Goal: Task Accomplishment & Management: Manage account settings

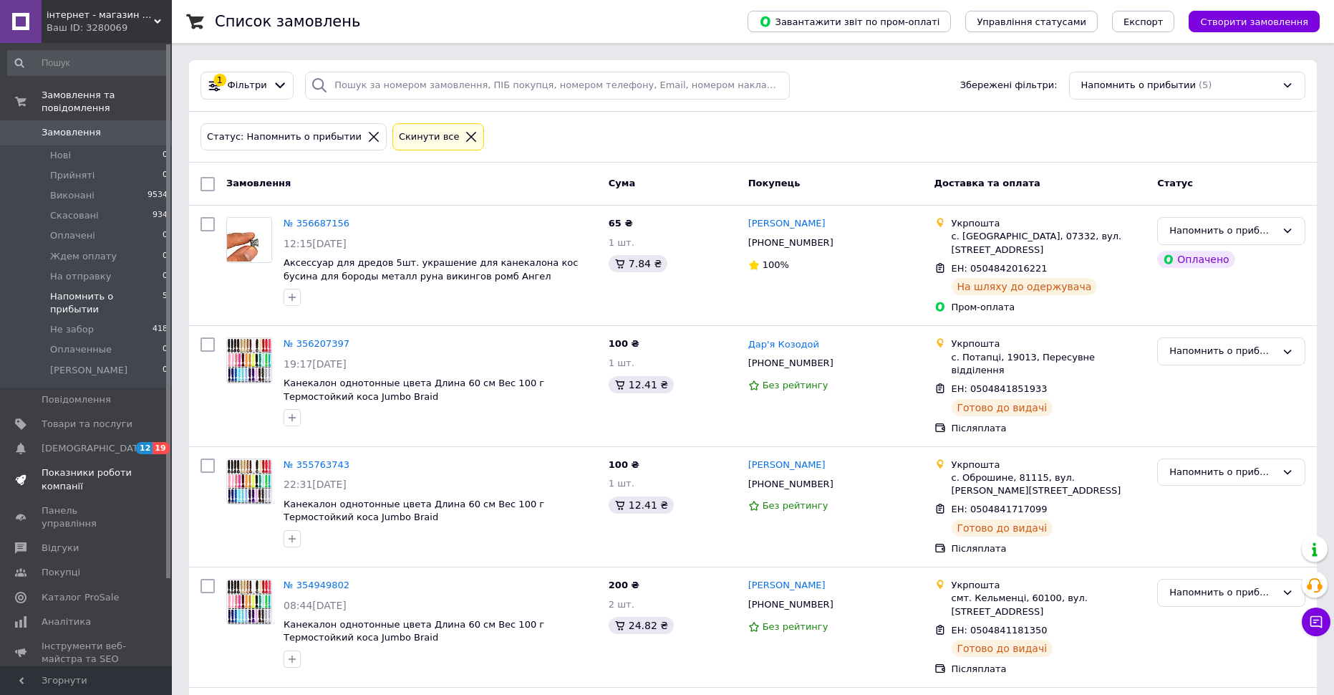
click at [79, 466] on span "Показники роботи компанії" at bounding box center [87, 479] width 91 height 26
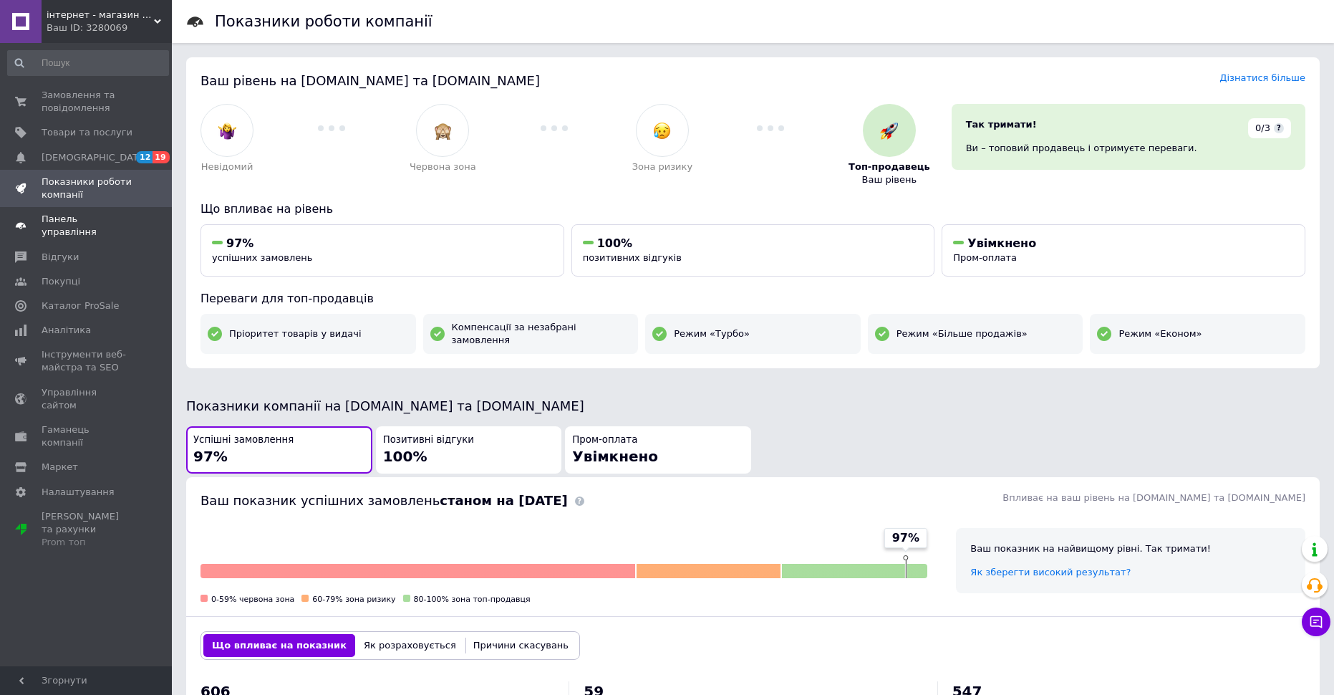
click at [86, 221] on span "Панель управління" at bounding box center [87, 226] width 91 height 26
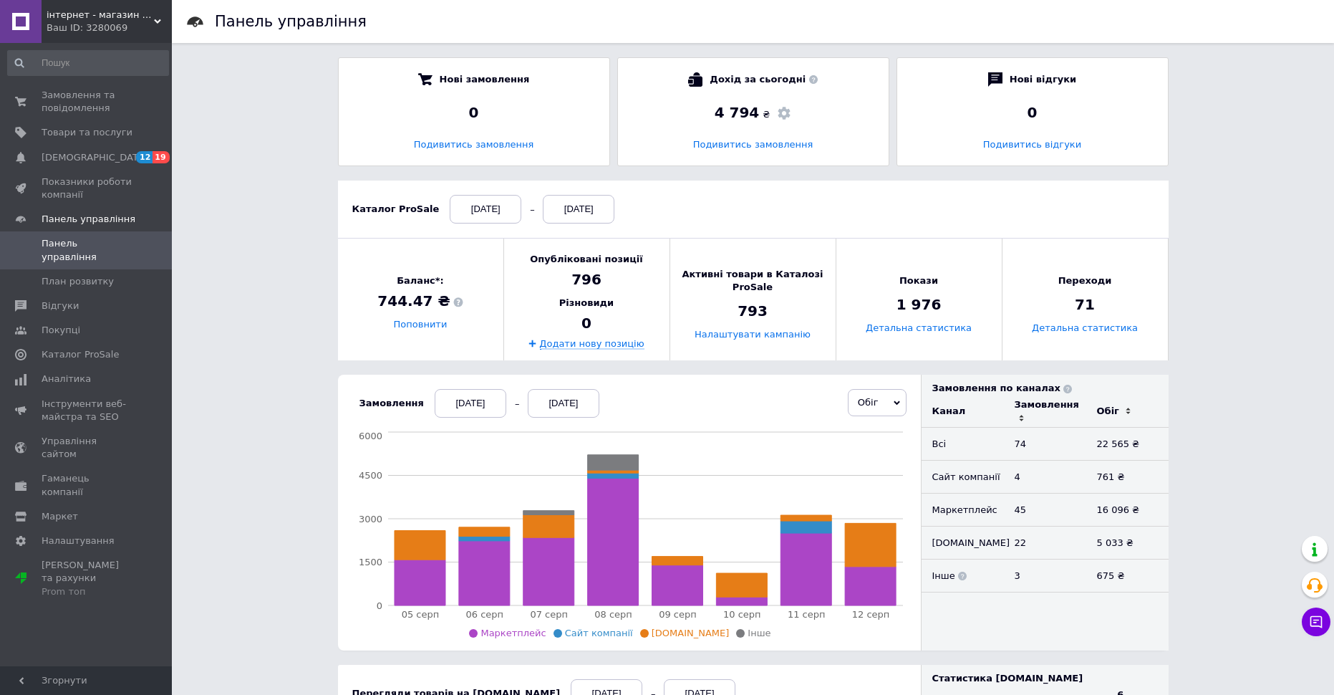
click at [474, 407] on div "[DATE]" at bounding box center [471, 403] width 72 height 29
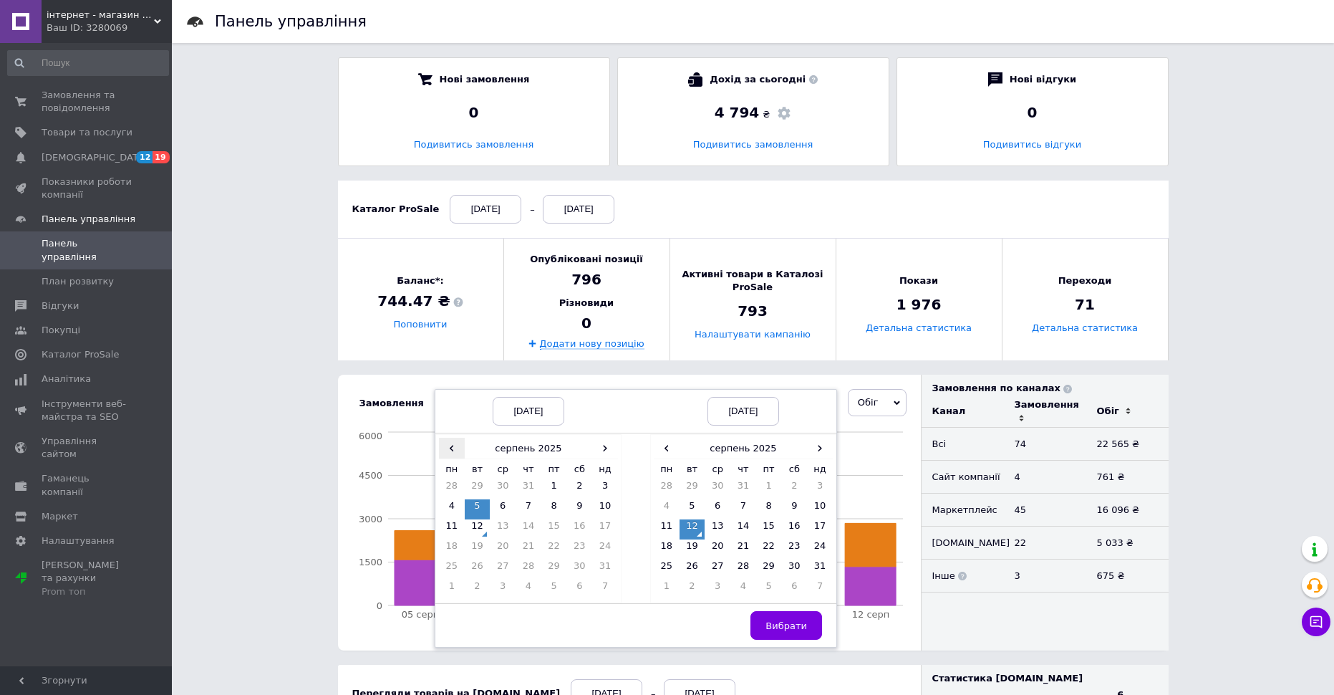
click at [439, 450] on span "‹" at bounding box center [452, 447] width 26 height 21
click at [516, 481] on td "1" at bounding box center [529, 489] width 26 height 20
click at [733, 488] on td "31" at bounding box center [743, 489] width 26 height 20
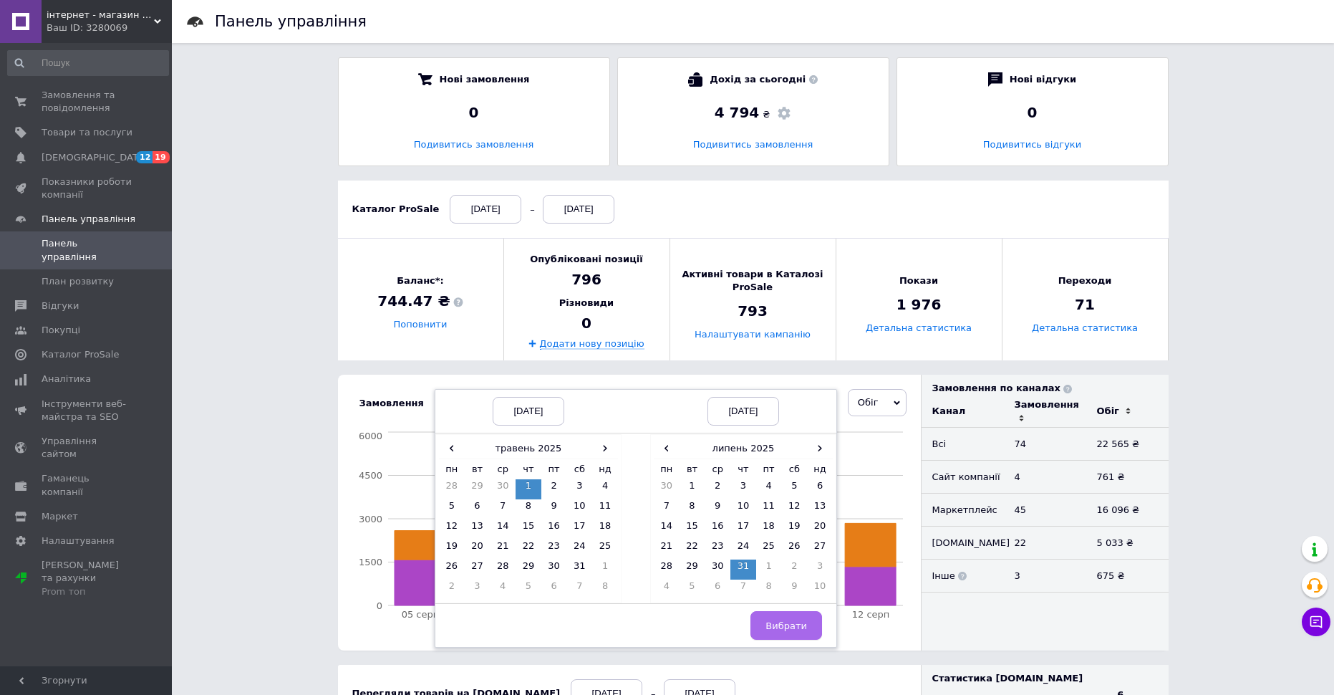
click at [792, 624] on span "Вибрати" at bounding box center [786, 625] width 42 height 11
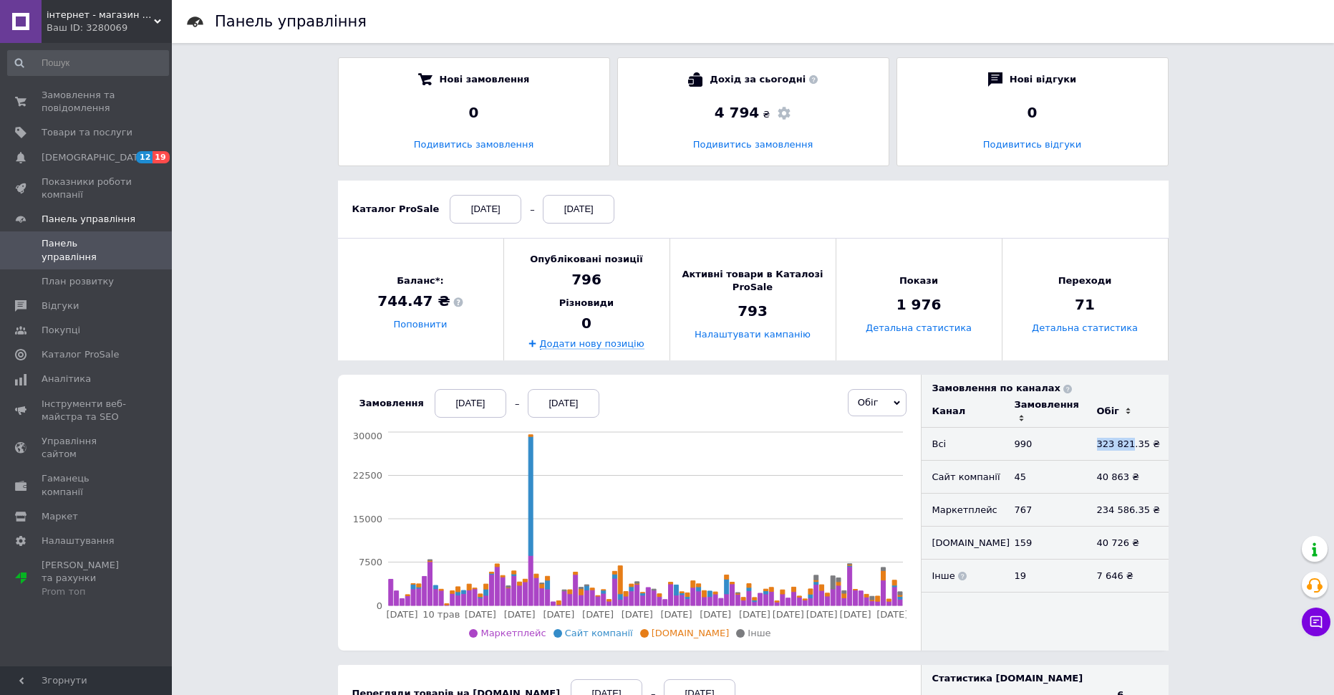
drag, startPoint x: 1095, startPoint y: 447, endPoint x: 1128, endPoint y: 445, distance: 33.0
click at [1128, 445] on td "323 821.35 ₴" at bounding box center [1127, 443] width 82 height 33
copy td "323 821"
click at [86, 98] on span "Замовлення та повідомлення" at bounding box center [87, 102] width 91 height 26
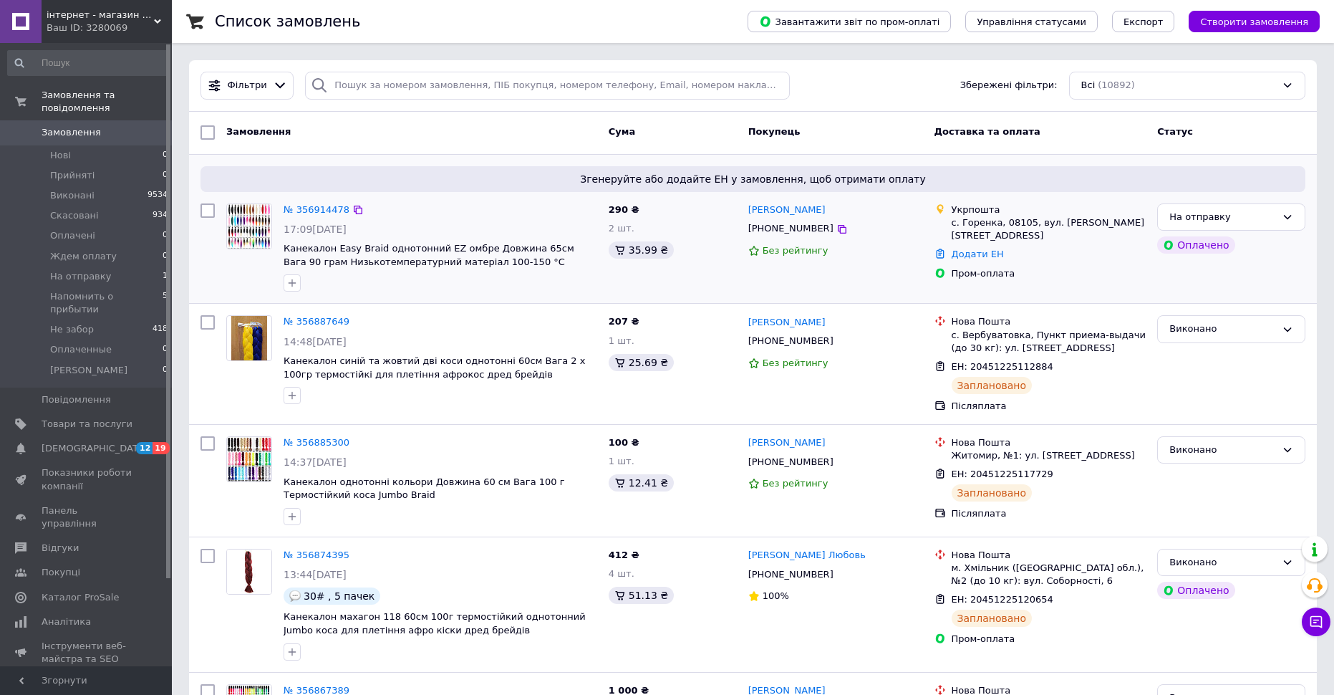
click at [259, 221] on img at bounding box center [249, 226] width 44 height 44
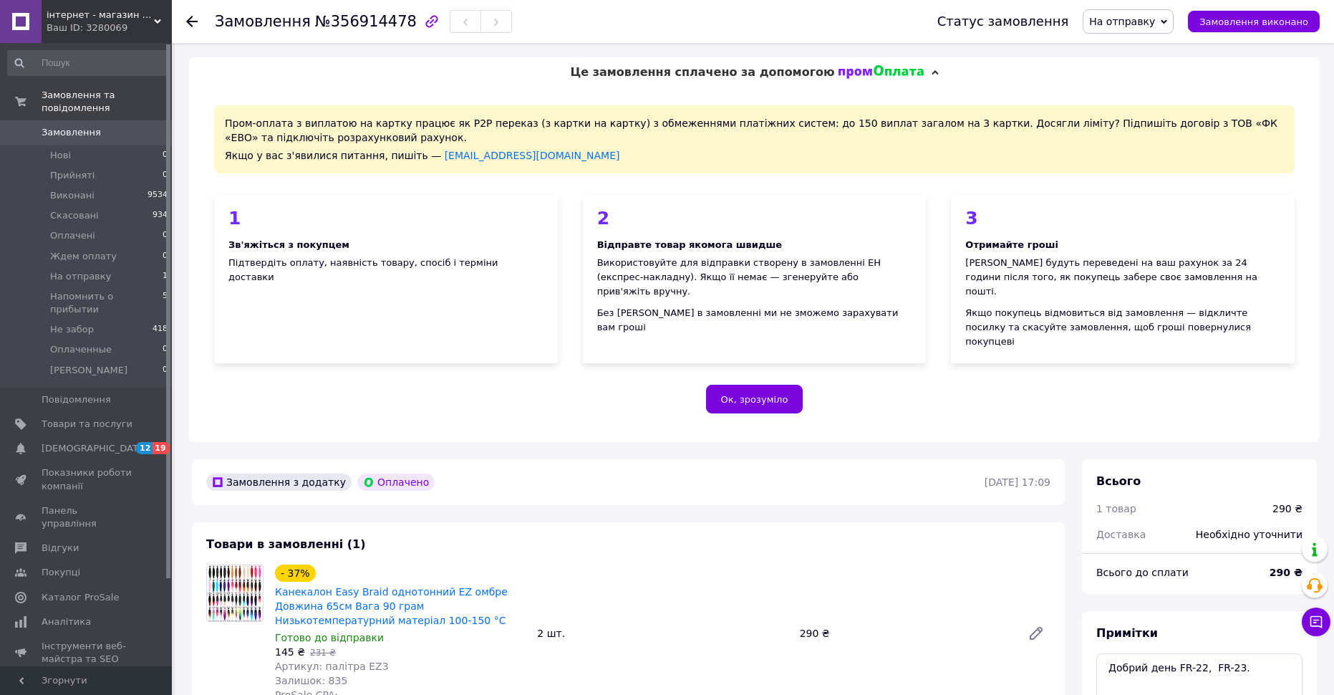
scroll to position [268, 0]
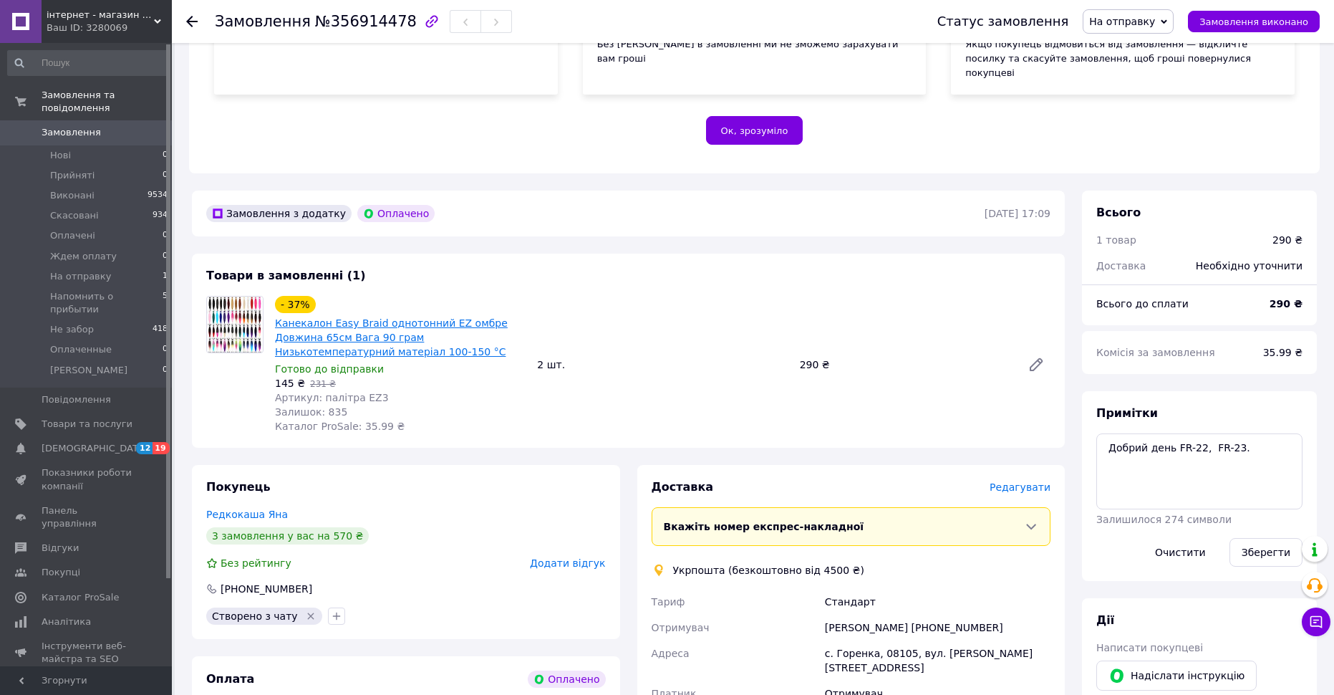
click at [318, 317] on link "Канекалон Easy Braid однотонний EZ омбре Довжина 65см Вага 90 грам Низькотемпер…" at bounding box center [391, 337] width 233 height 40
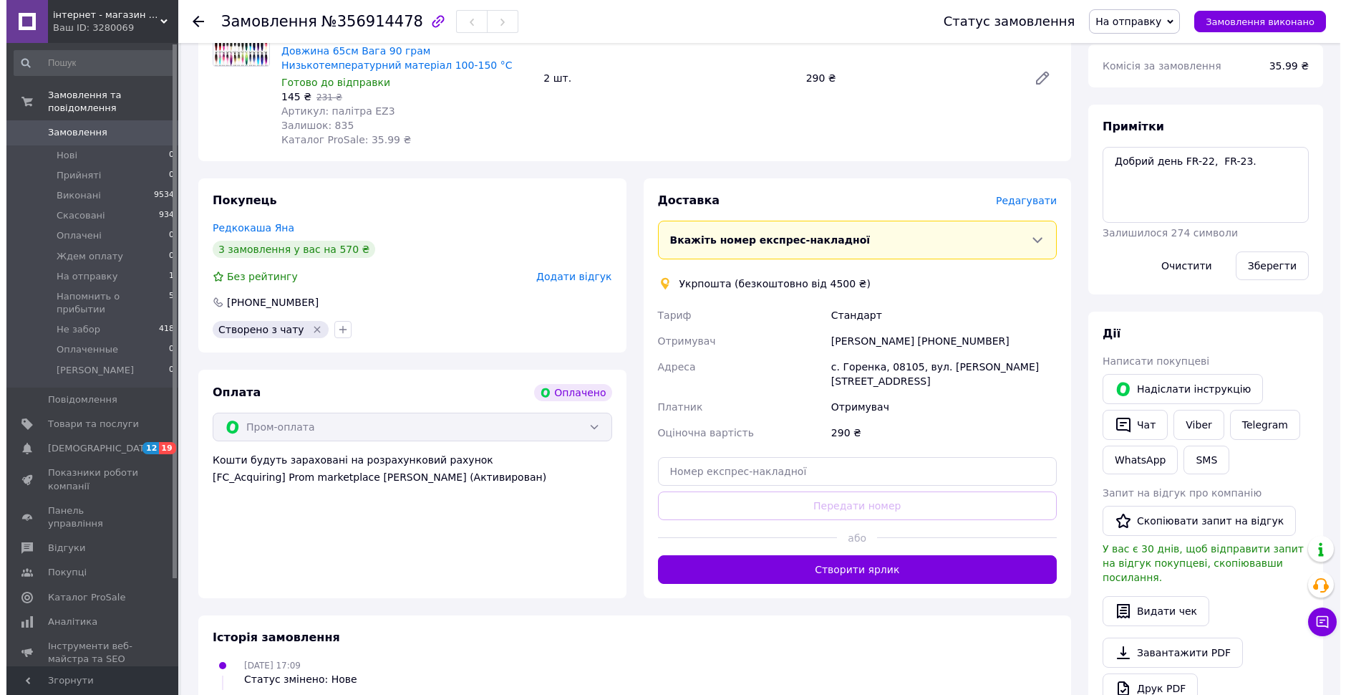
scroll to position [483, 0]
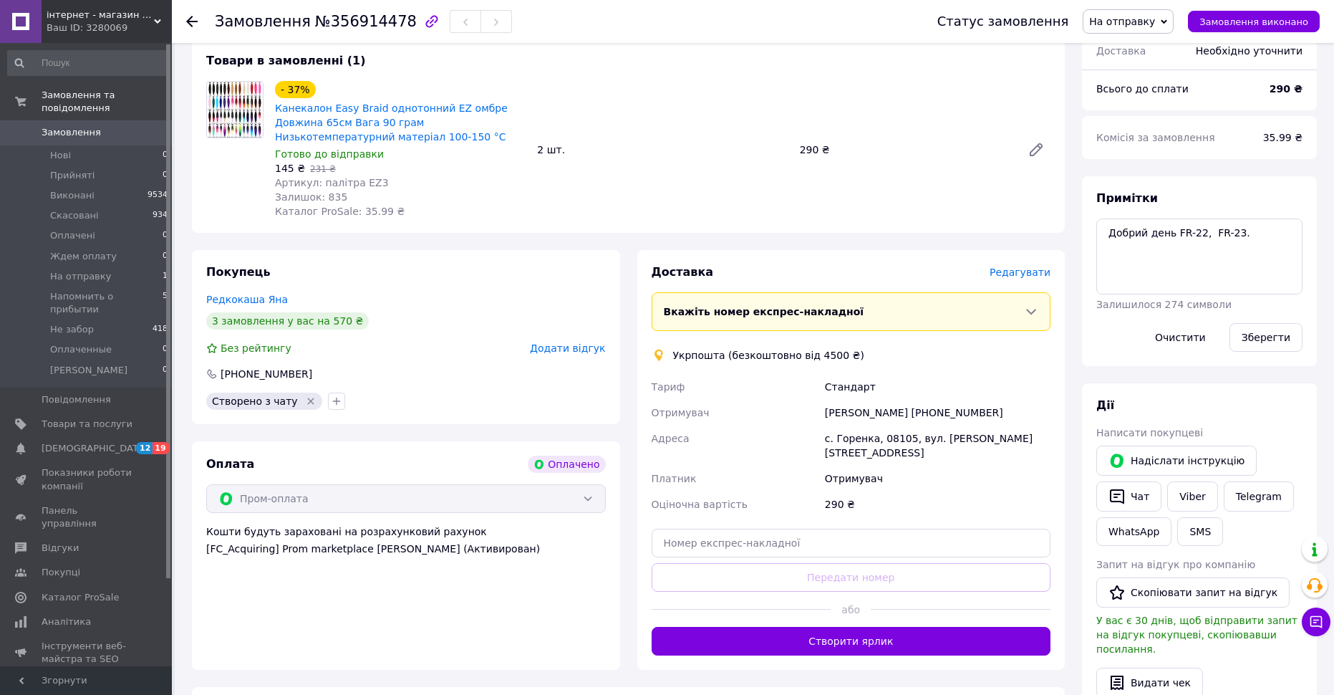
click at [1013, 266] on span "Редагувати" at bounding box center [1020, 271] width 61 height 11
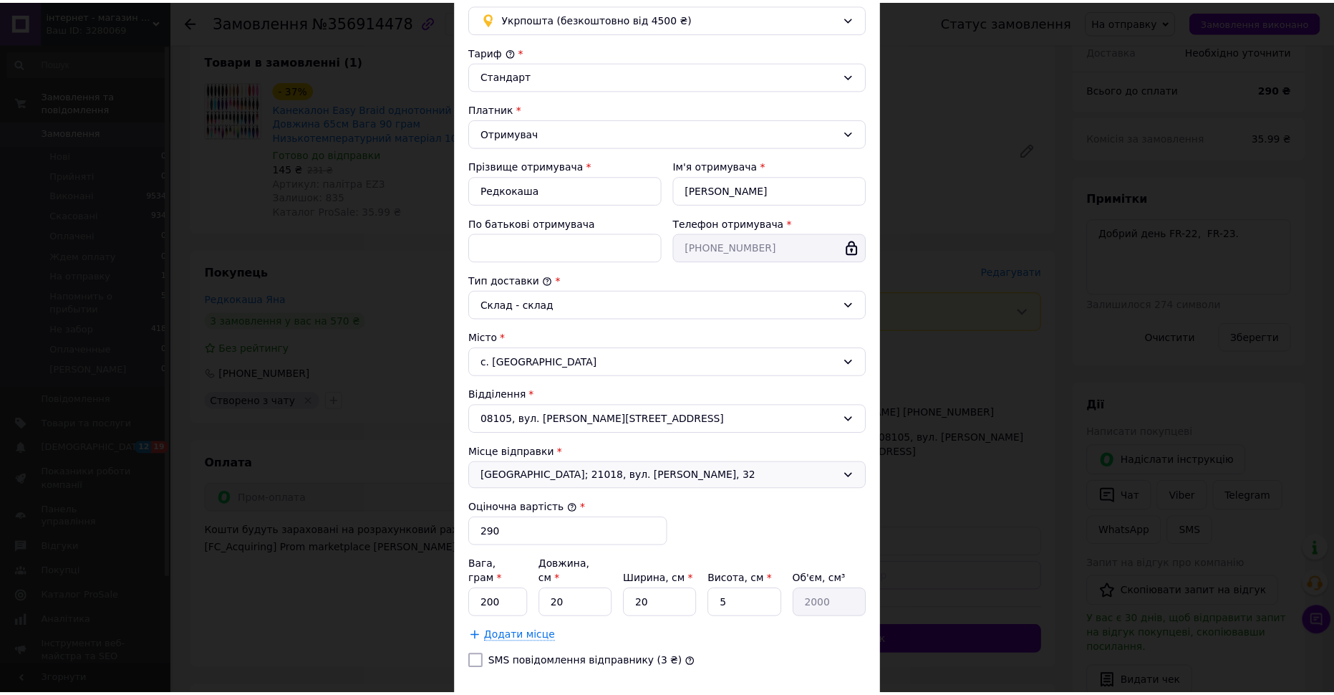
scroll to position [201, 0]
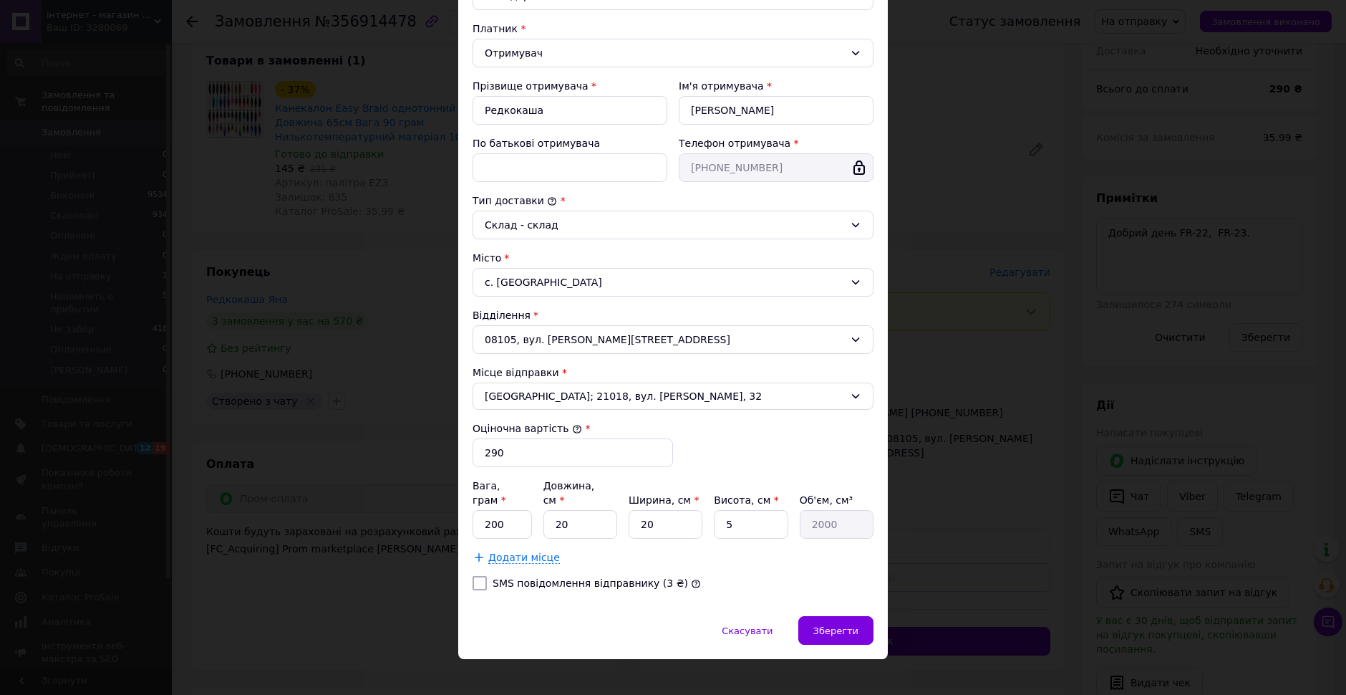
click at [847, 632] on div "Скасувати   Зберегти" at bounding box center [673, 637] width 430 height 43
click at [836, 625] on span "Зберегти" at bounding box center [835, 630] width 45 height 11
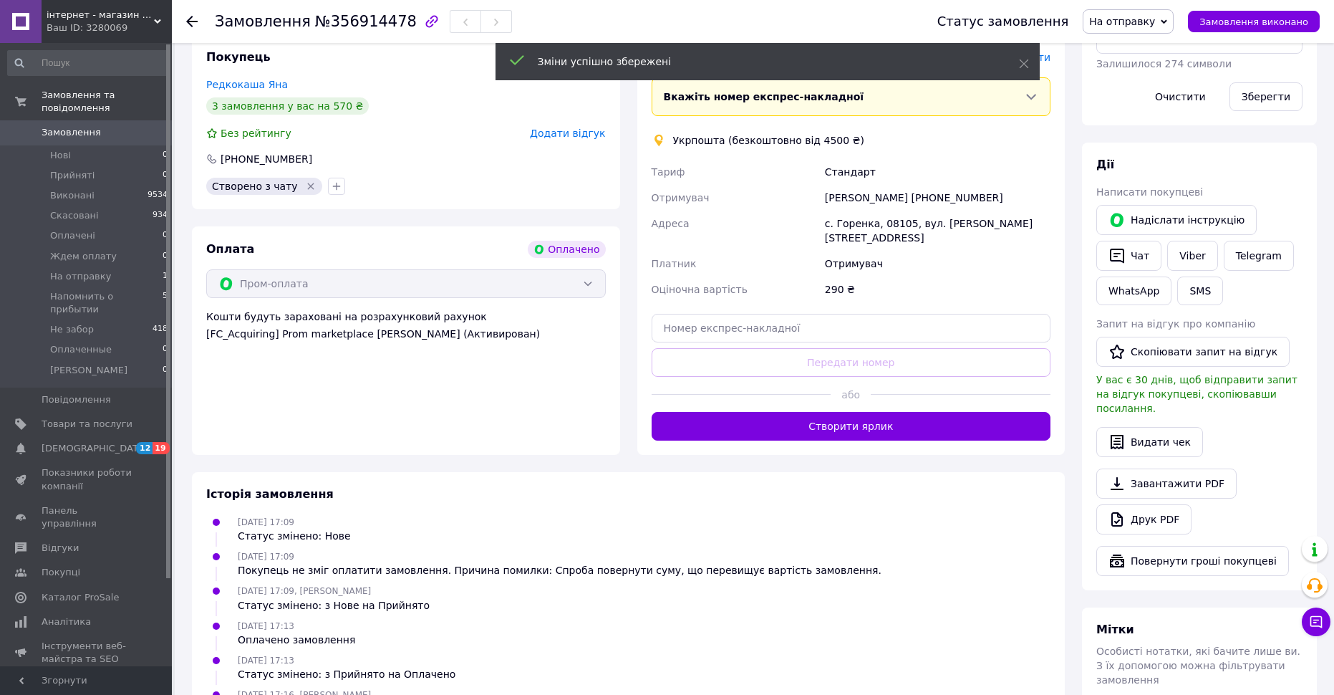
scroll to position [483, 0]
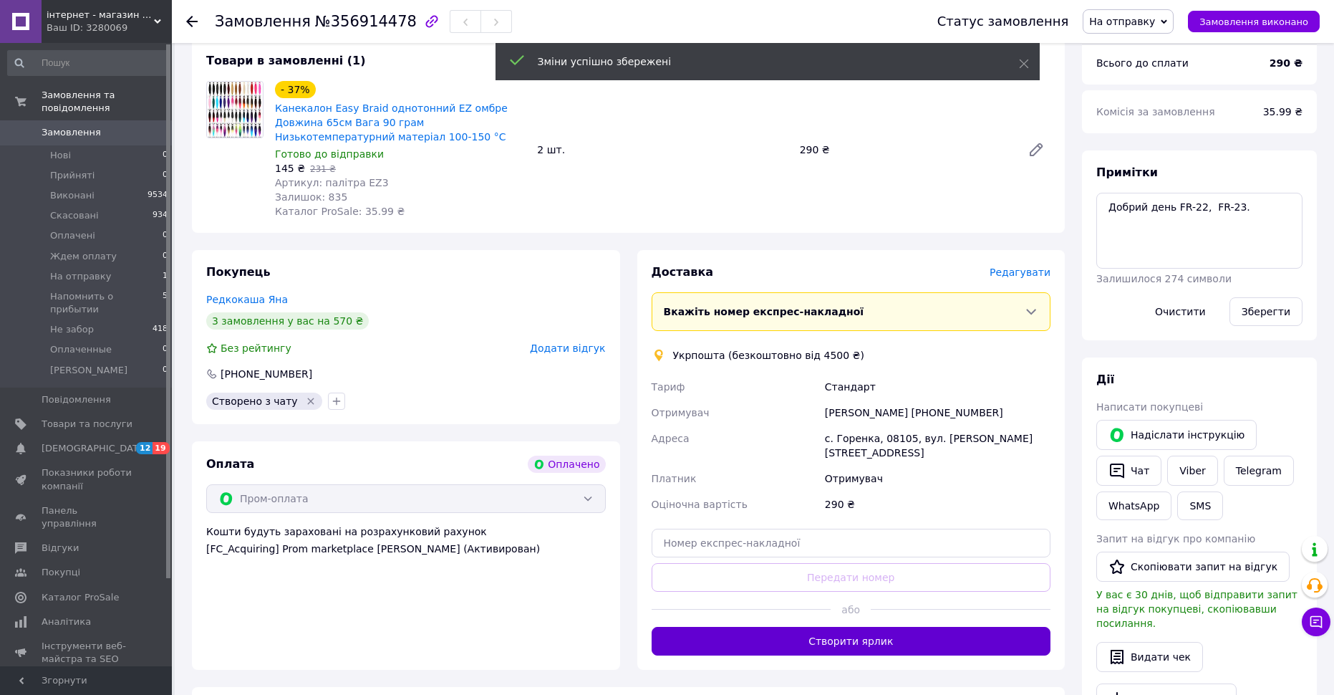
click at [838, 626] on button "Створити ярлик" at bounding box center [852, 640] width 400 height 29
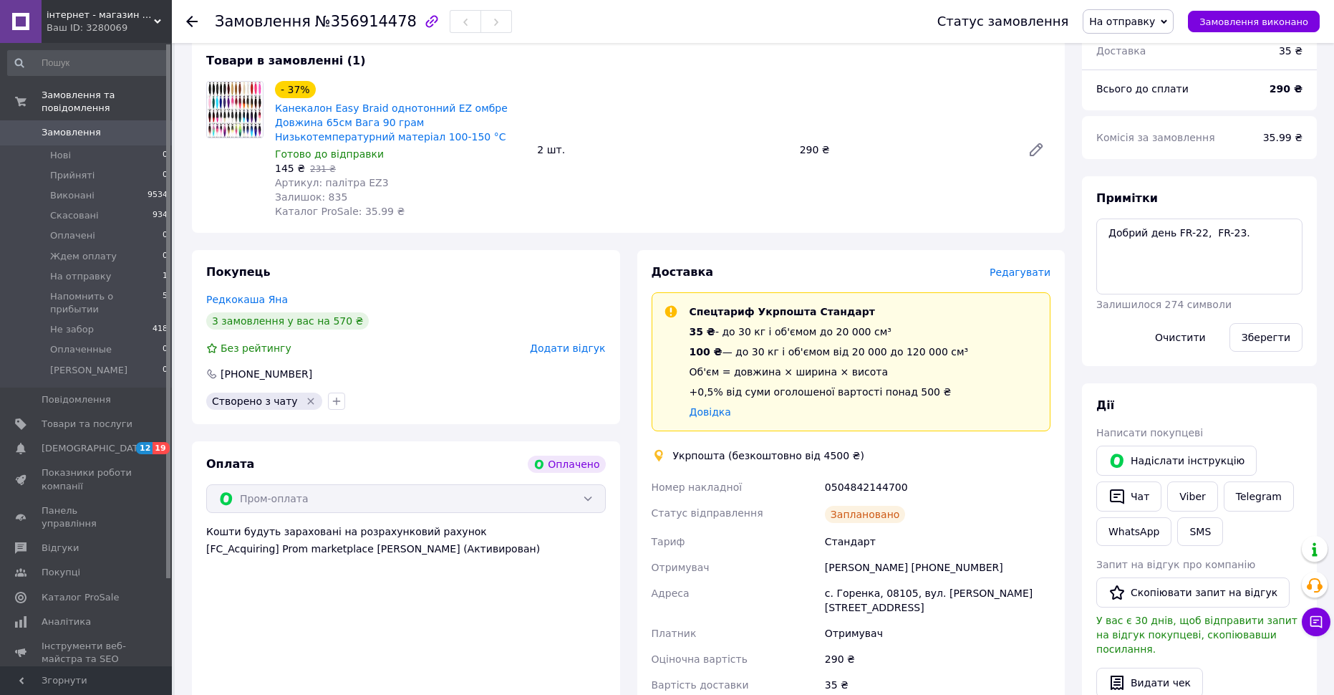
click at [1167, 21] on icon at bounding box center [1164, 22] width 6 height 6
click at [1160, 154] on li "Напомнить о прибытии" at bounding box center [1147, 157] width 129 height 21
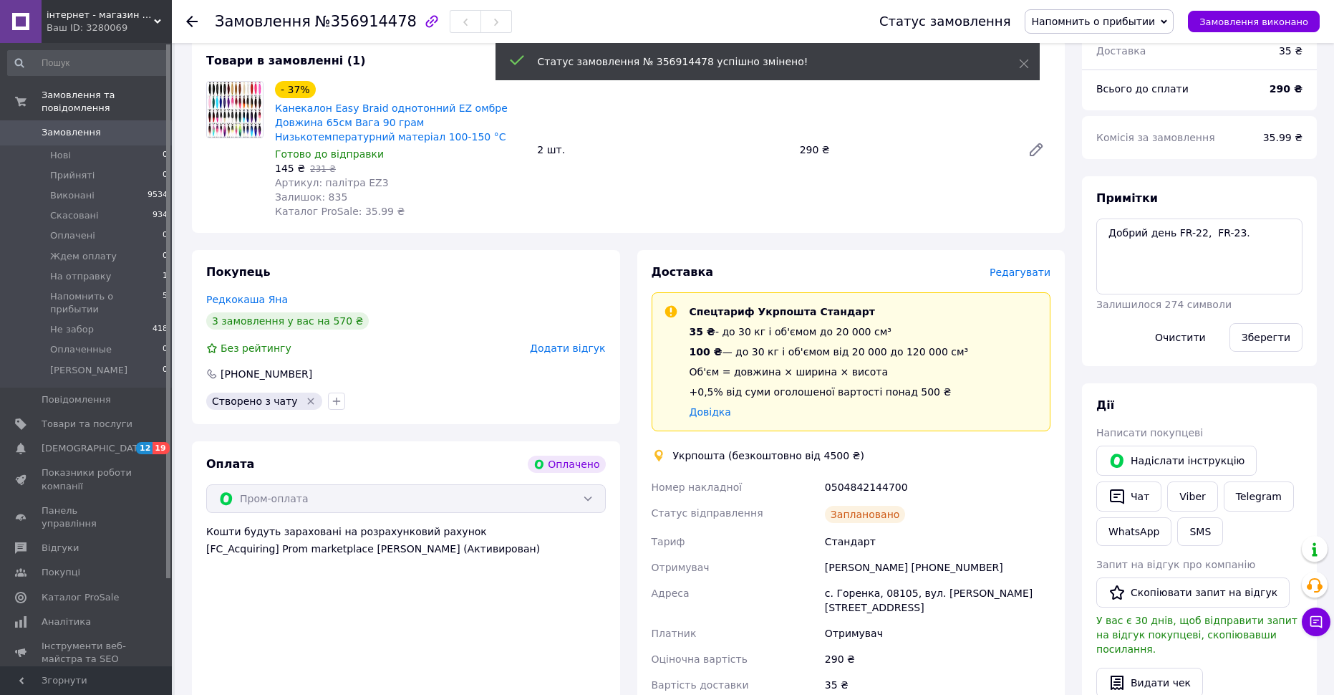
click at [190, 17] on use at bounding box center [191, 21] width 11 height 11
